Goal: Use online tool/utility: Utilize a website feature to perform a specific function

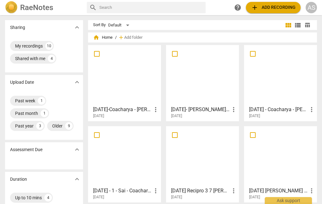
click at [122, 91] on div at bounding box center [124, 75] width 69 height 56
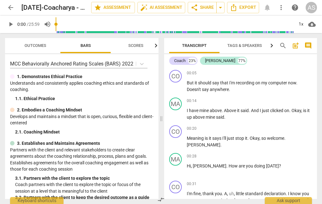
click at [29, 41] on span "Outcomes" at bounding box center [35, 45] width 37 height 8
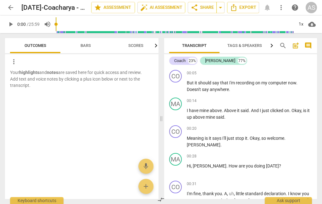
click at [85, 41] on button "Bars" at bounding box center [85, 45] width 50 height 15
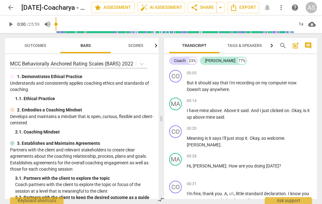
click at [9, 23] on span "play_arrow" at bounding box center [11, 24] width 8 height 8
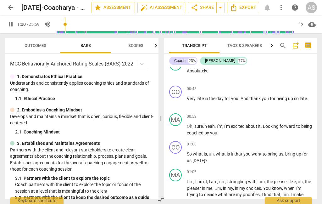
click at [137, 45] on span "Scores" at bounding box center [135, 45] width 15 height 5
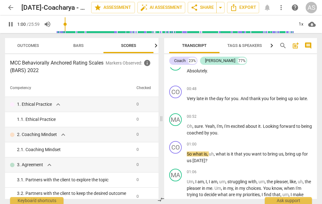
scroll to position [0, 8]
click at [78, 43] on span "Bars" at bounding box center [78, 45] width 10 height 5
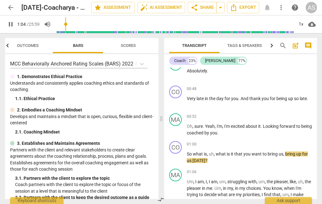
click at [29, 47] on span "Outcomes" at bounding box center [28, 45] width 22 height 5
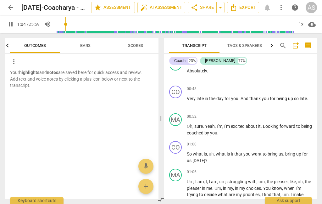
scroll to position [0, 0]
click at [87, 45] on span "Bars" at bounding box center [85, 45] width 10 height 5
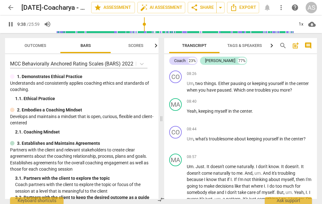
scroll to position [1139, 0]
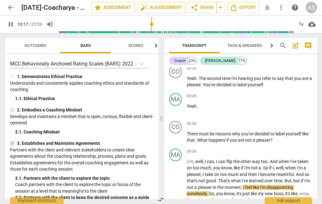
click at [10, 21] on span "pause" at bounding box center [11, 24] width 8 height 8
type input "617"
